Goal: Task Accomplishment & Management: Use online tool/utility

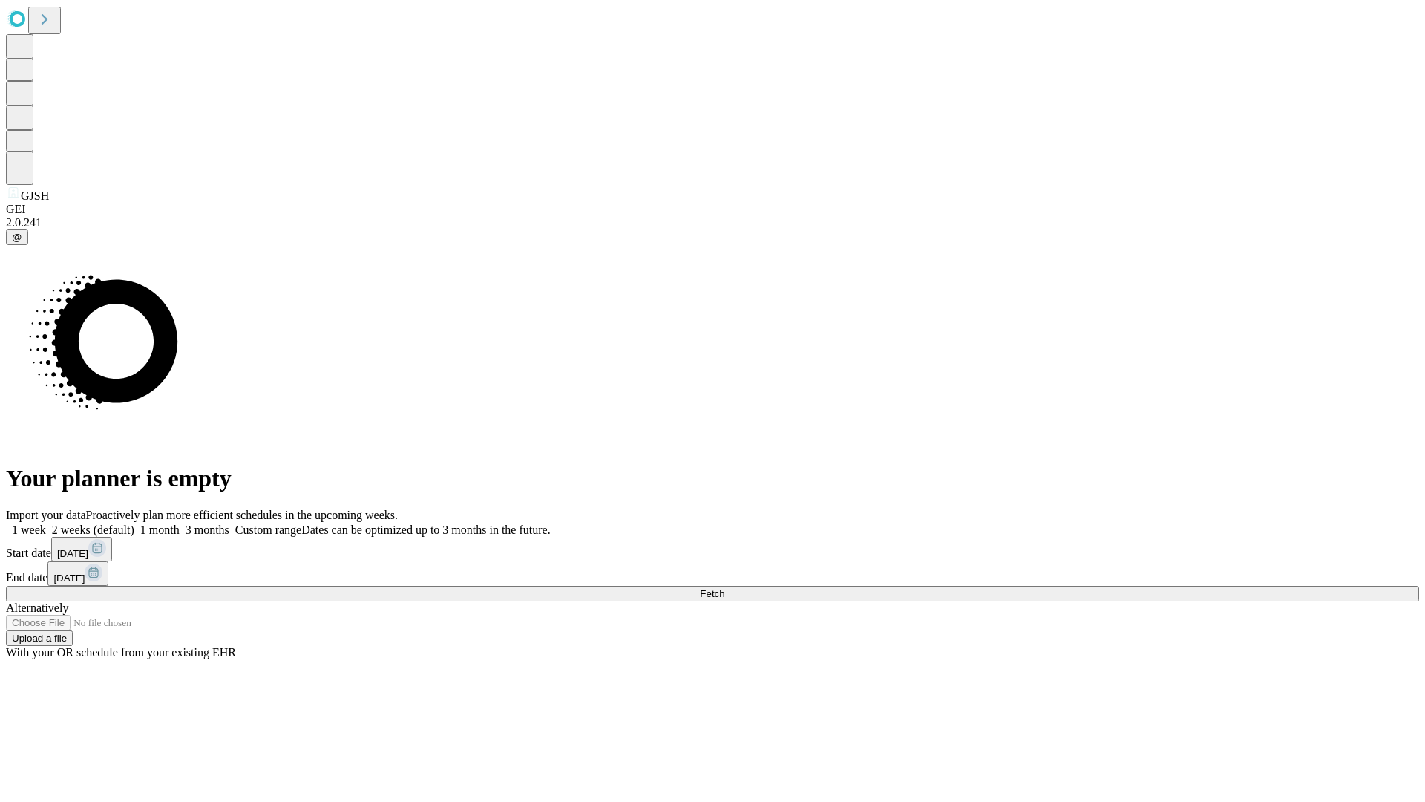
click at [725, 588] on span "Fetch" at bounding box center [712, 593] width 24 height 11
